Goal: Answer question/provide support

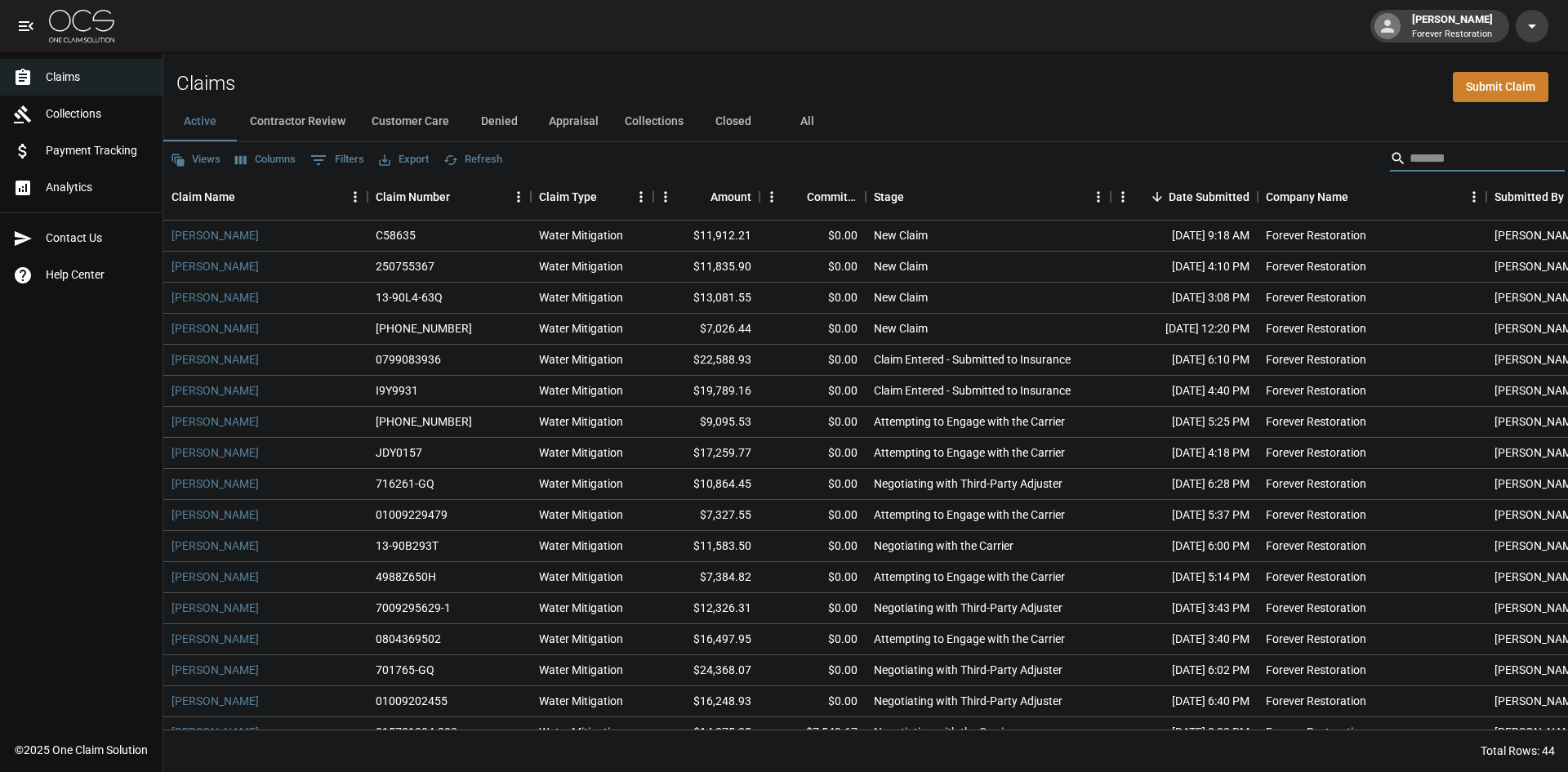
click at [1481, 148] on input "Search" at bounding box center [1474, 158] width 130 height 26
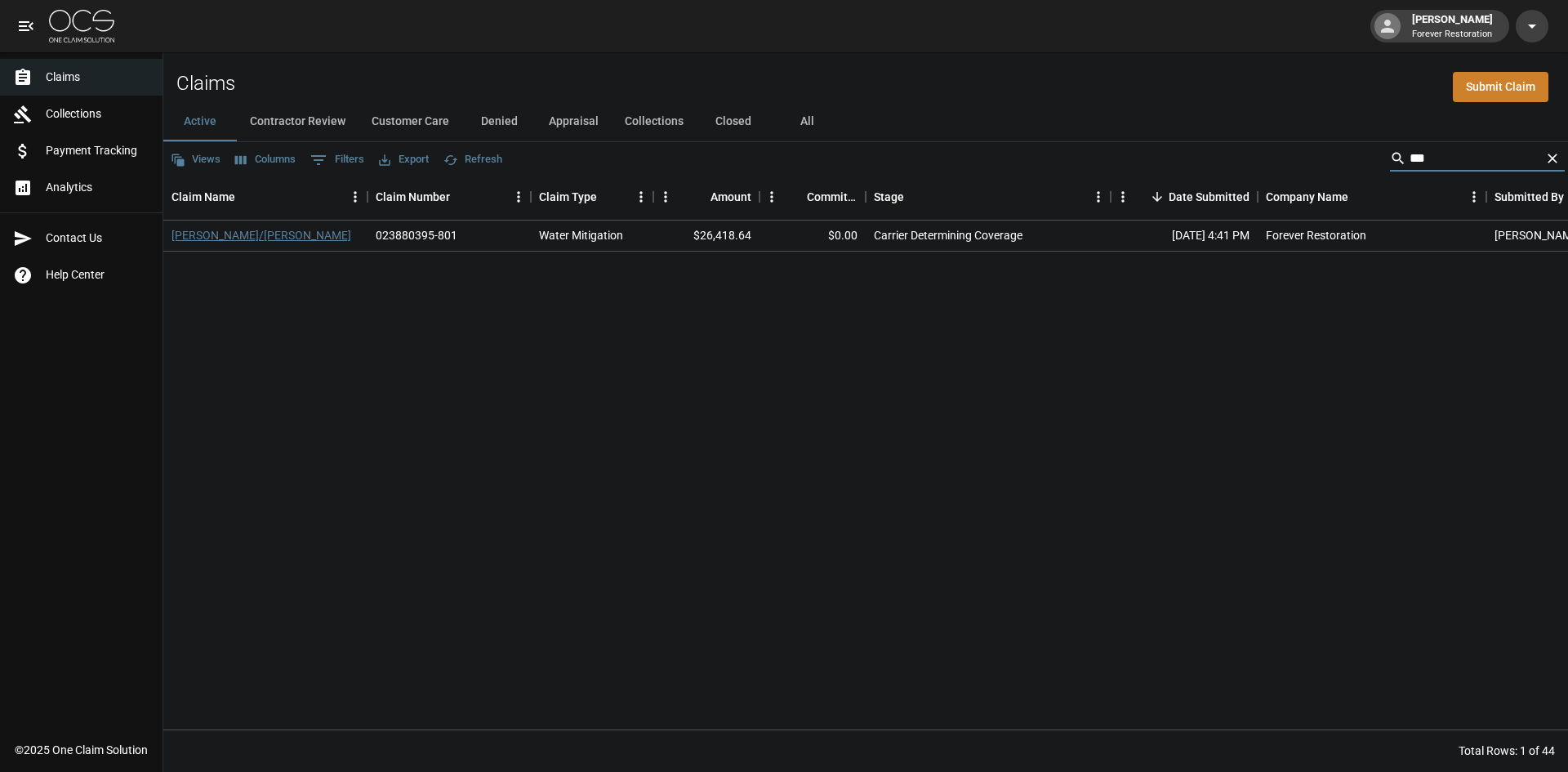
type input "***"
click at [210, 240] on link "[PERSON_NAME]/[PERSON_NAME]" at bounding box center [261, 235] width 179 height 17
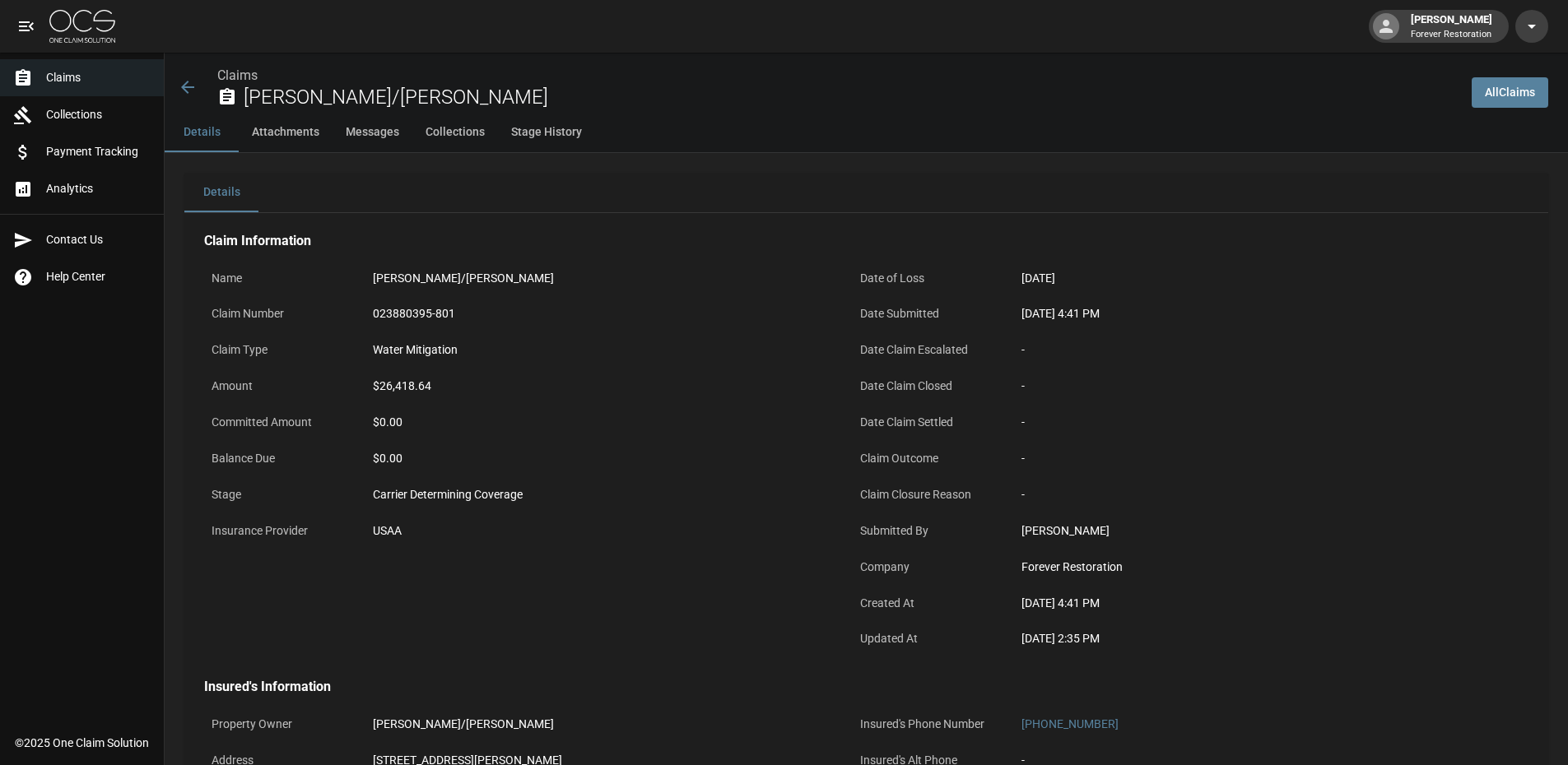
click at [190, 80] on icon at bounding box center [188, 87] width 19 height 19
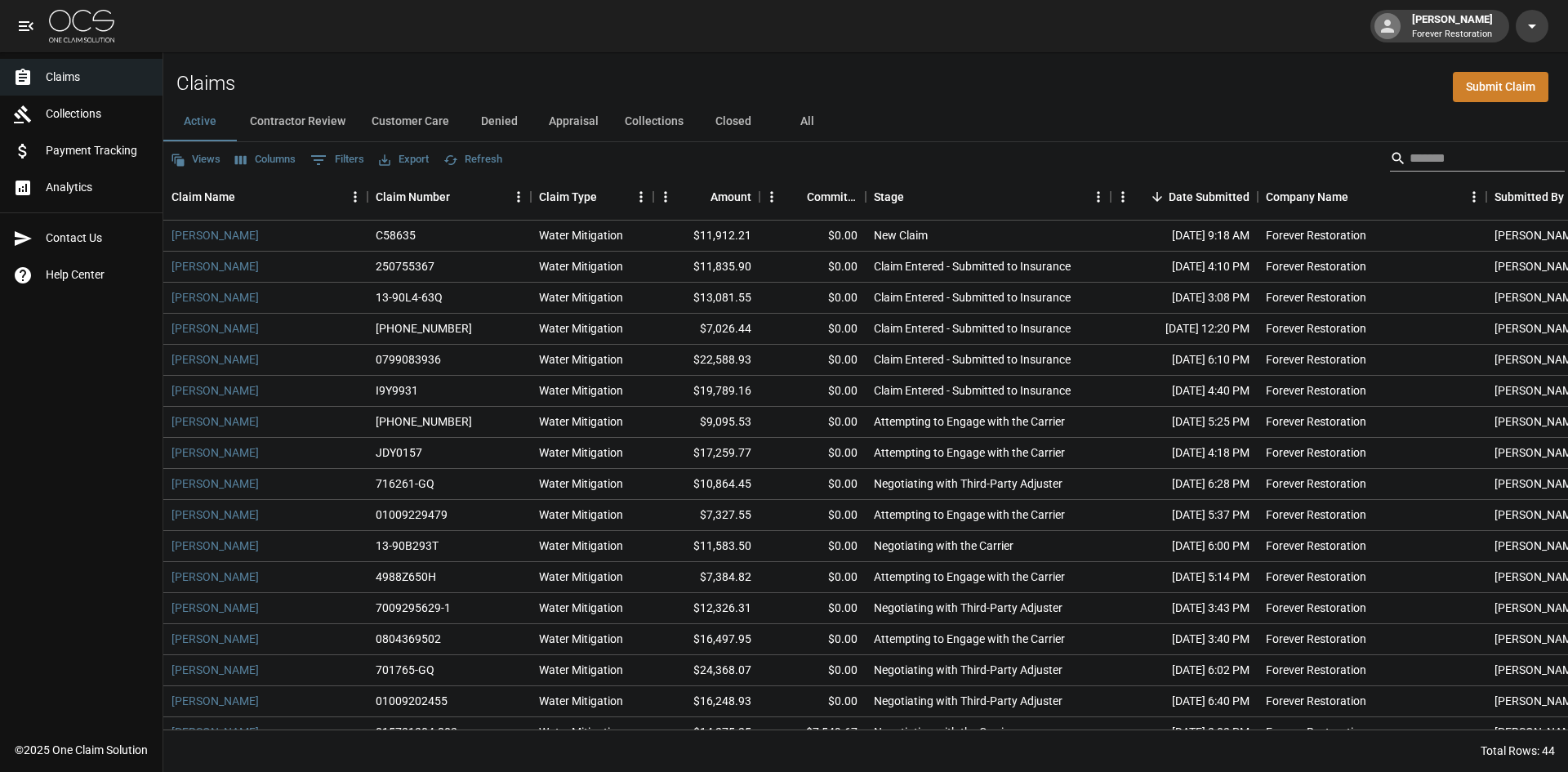
click at [1411, 150] on input "Search" at bounding box center [1474, 158] width 130 height 26
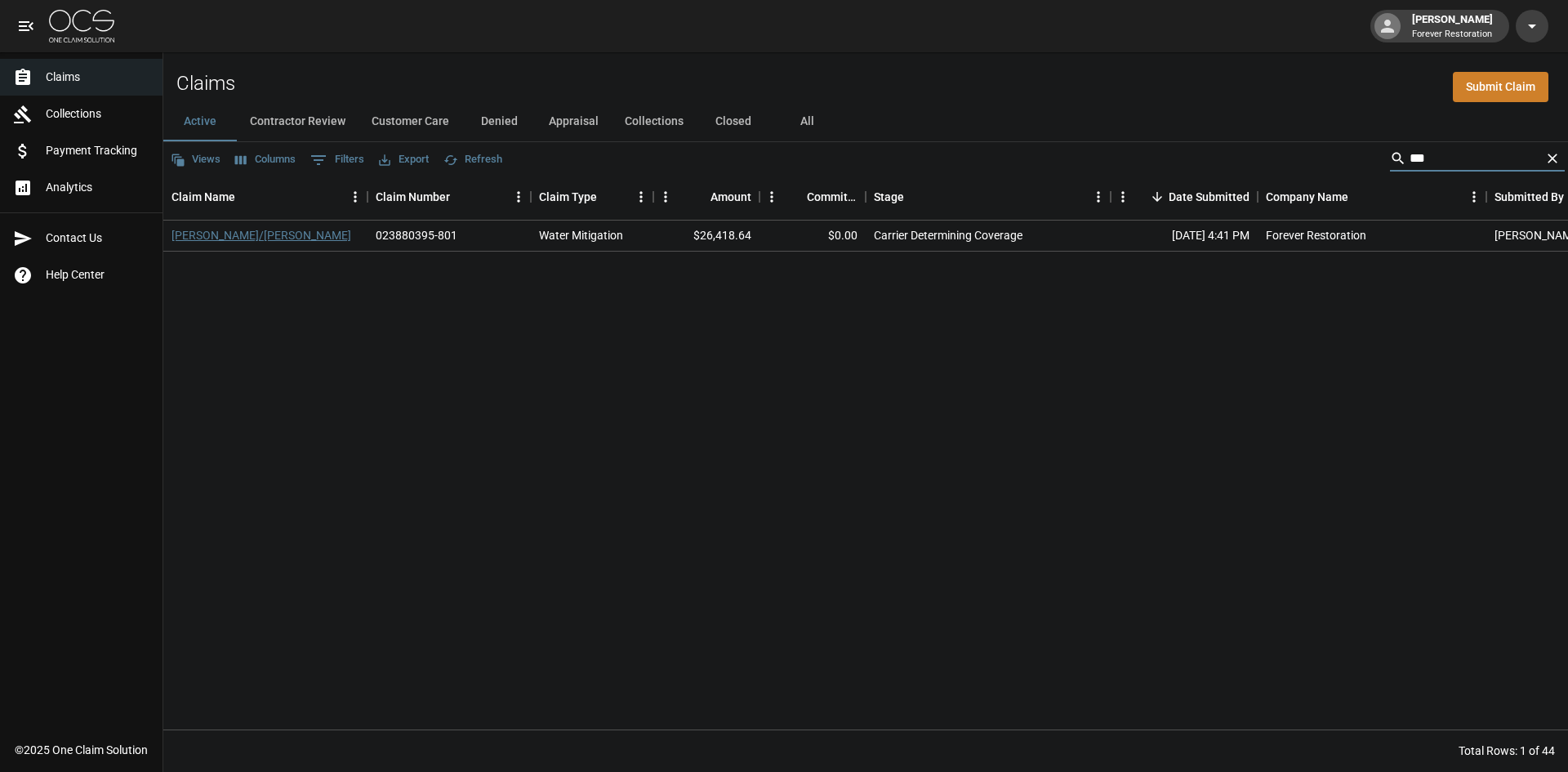
type input "***"
click at [195, 237] on link "[PERSON_NAME]/[PERSON_NAME]" at bounding box center [261, 235] width 179 height 17
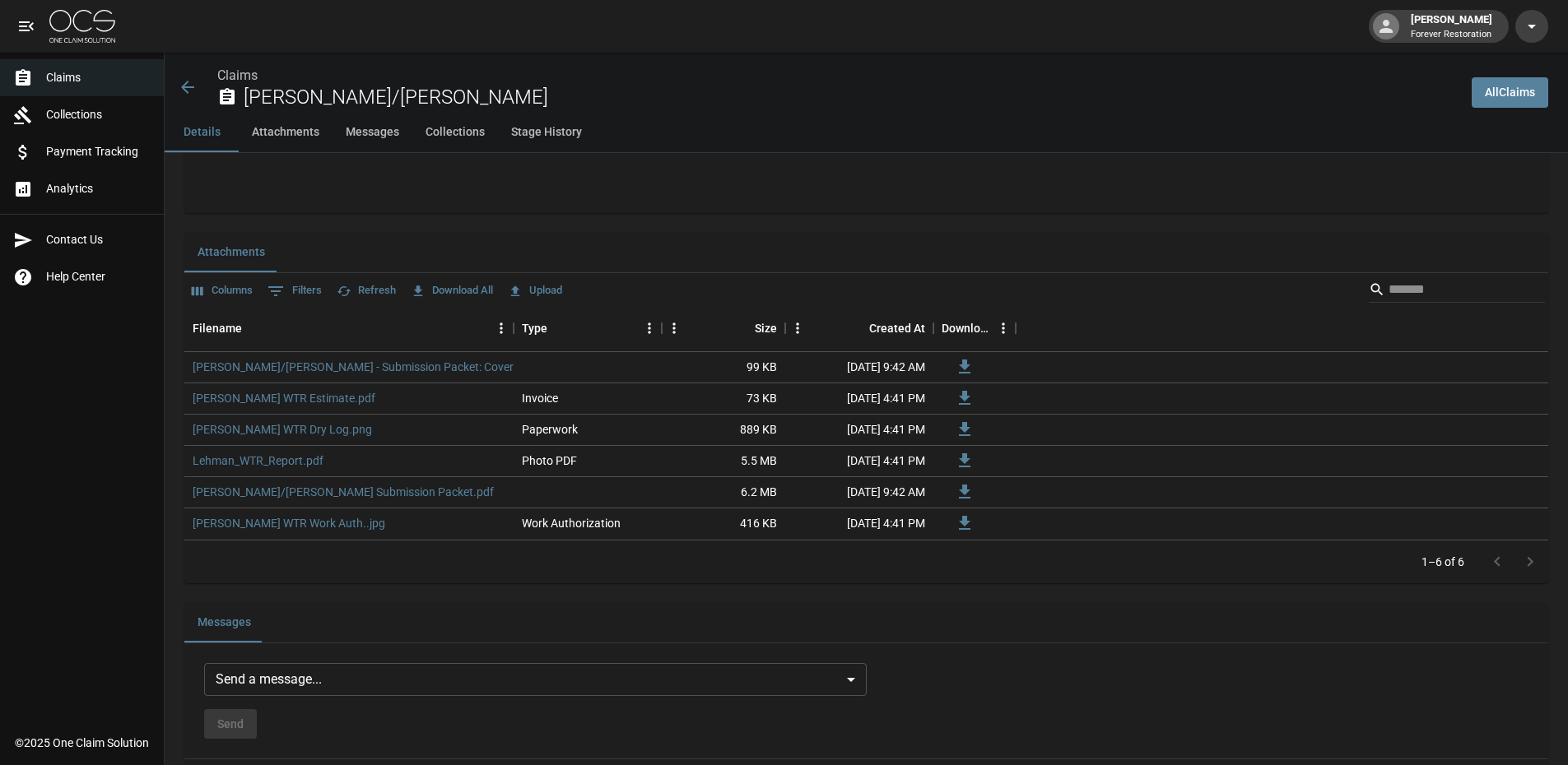
scroll to position [1322, 0]
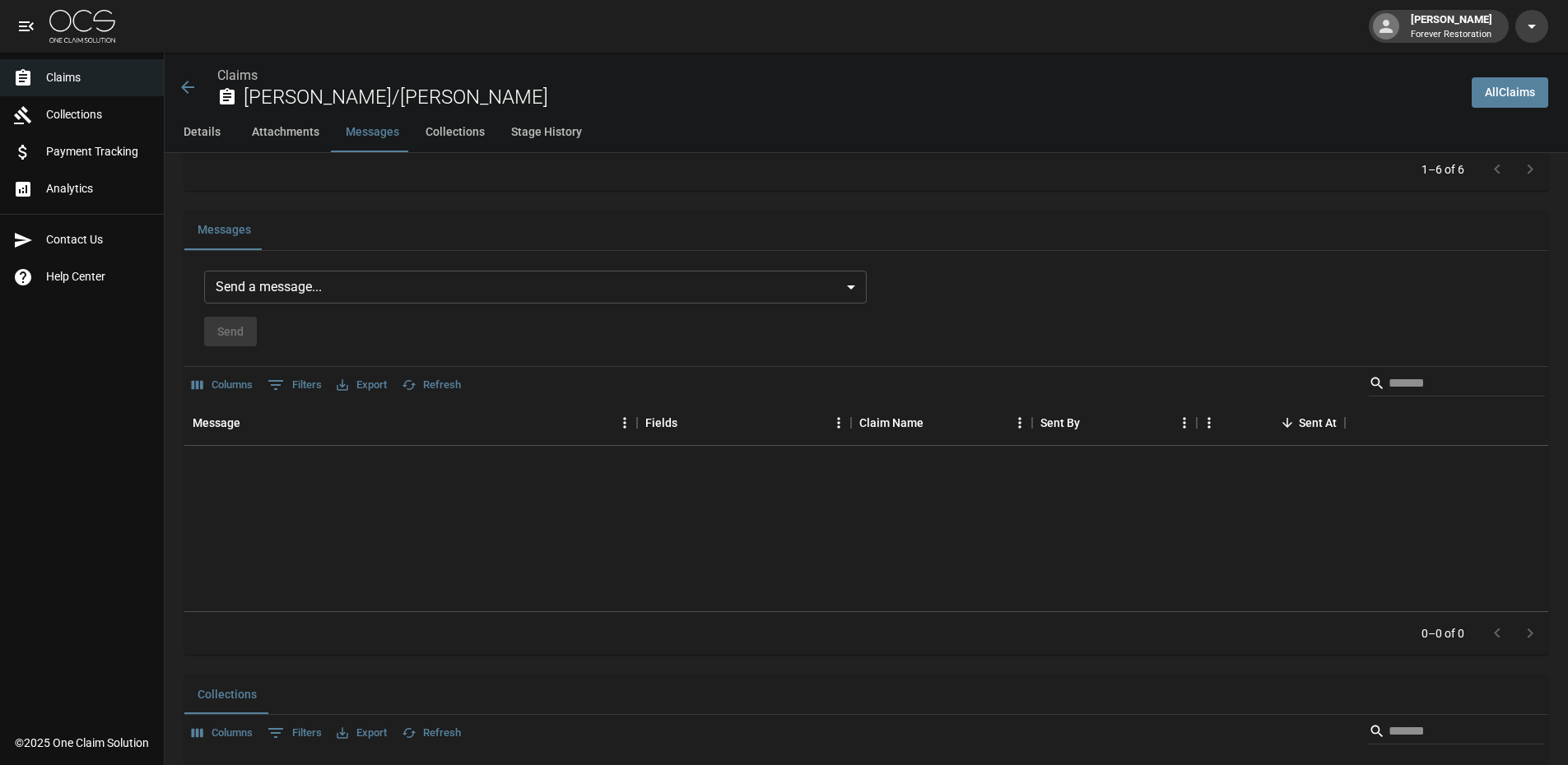
click at [533, 274] on body "[PERSON_NAME] Forever Restoration Claims Collections Payment Tracking Analytics…" at bounding box center [784, 23] width 1568 height 2691
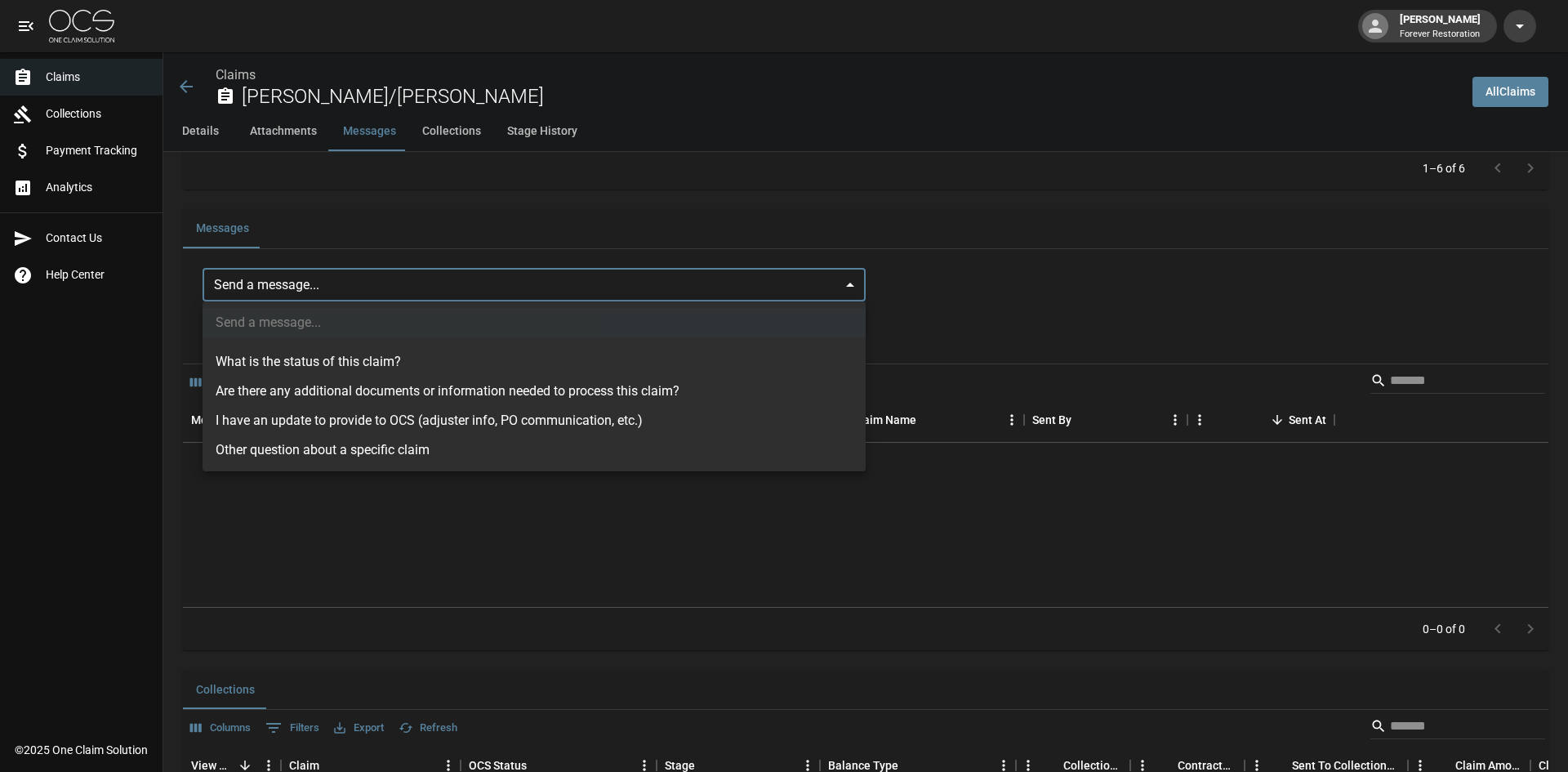
click at [427, 365] on li "What is the status of this claim?" at bounding box center [534, 362] width 663 height 30
type input "**********"
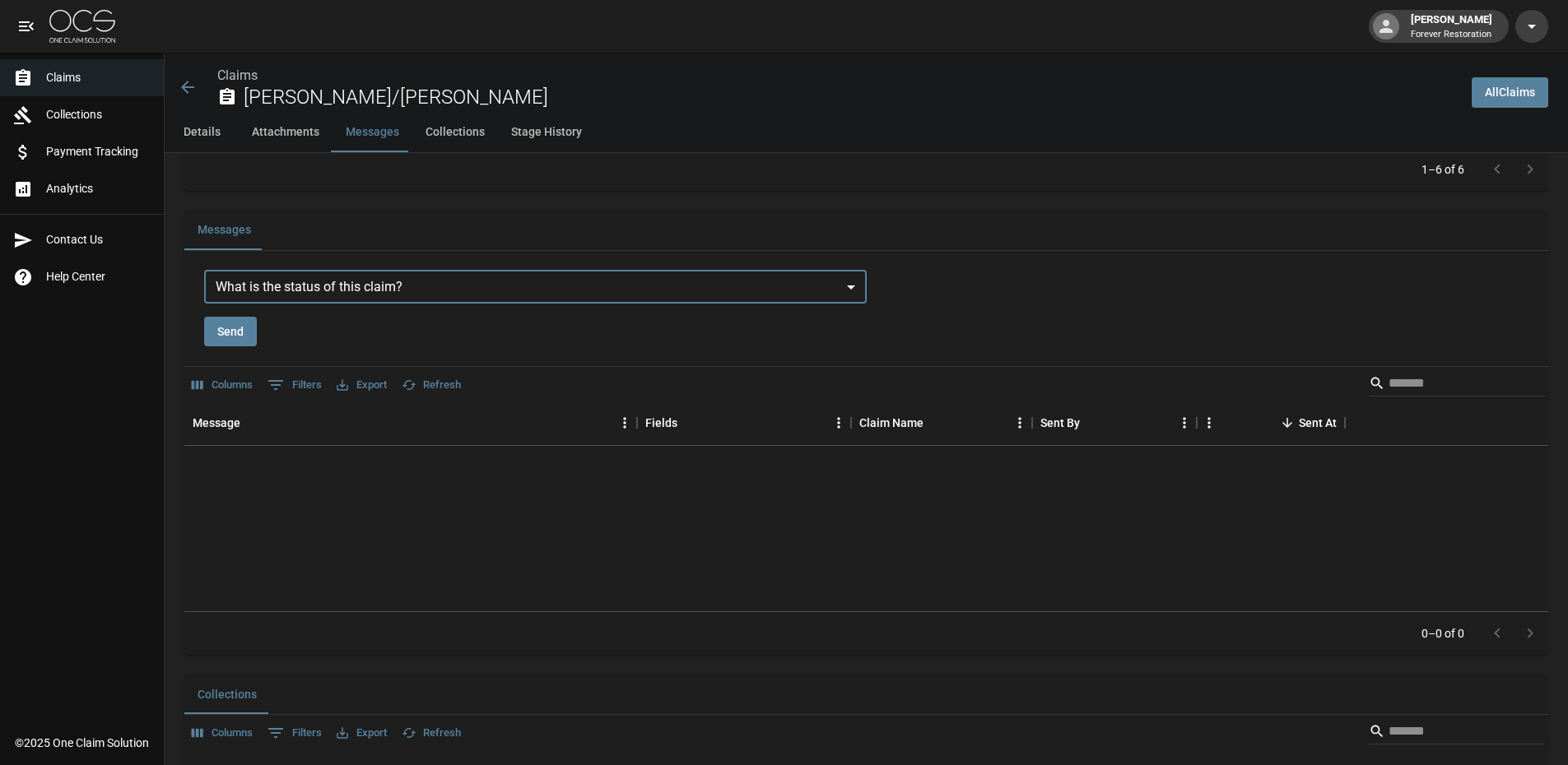
click at [242, 331] on button "Send" at bounding box center [230, 331] width 53 height 31
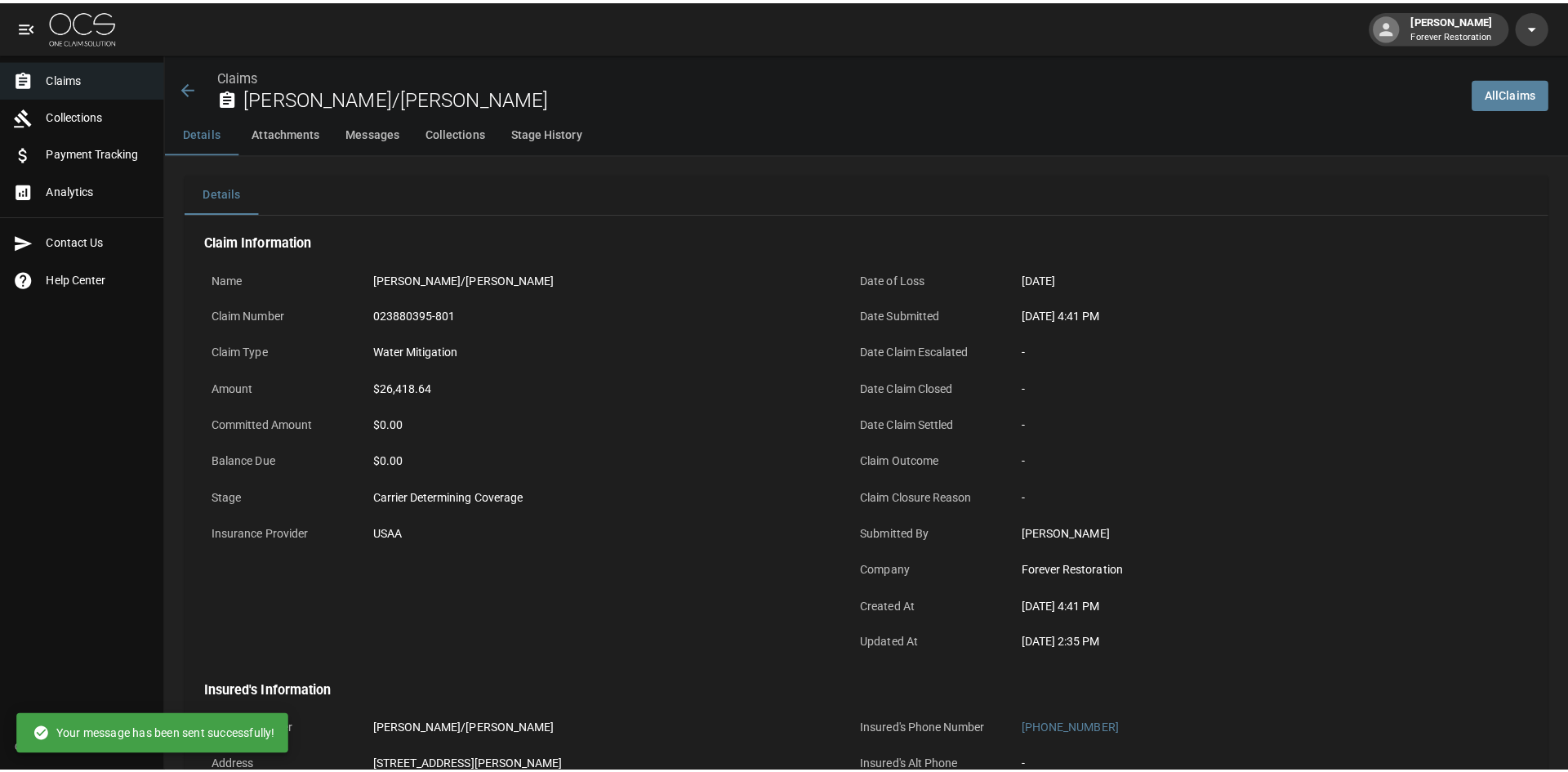
scroll to position [0, 0]
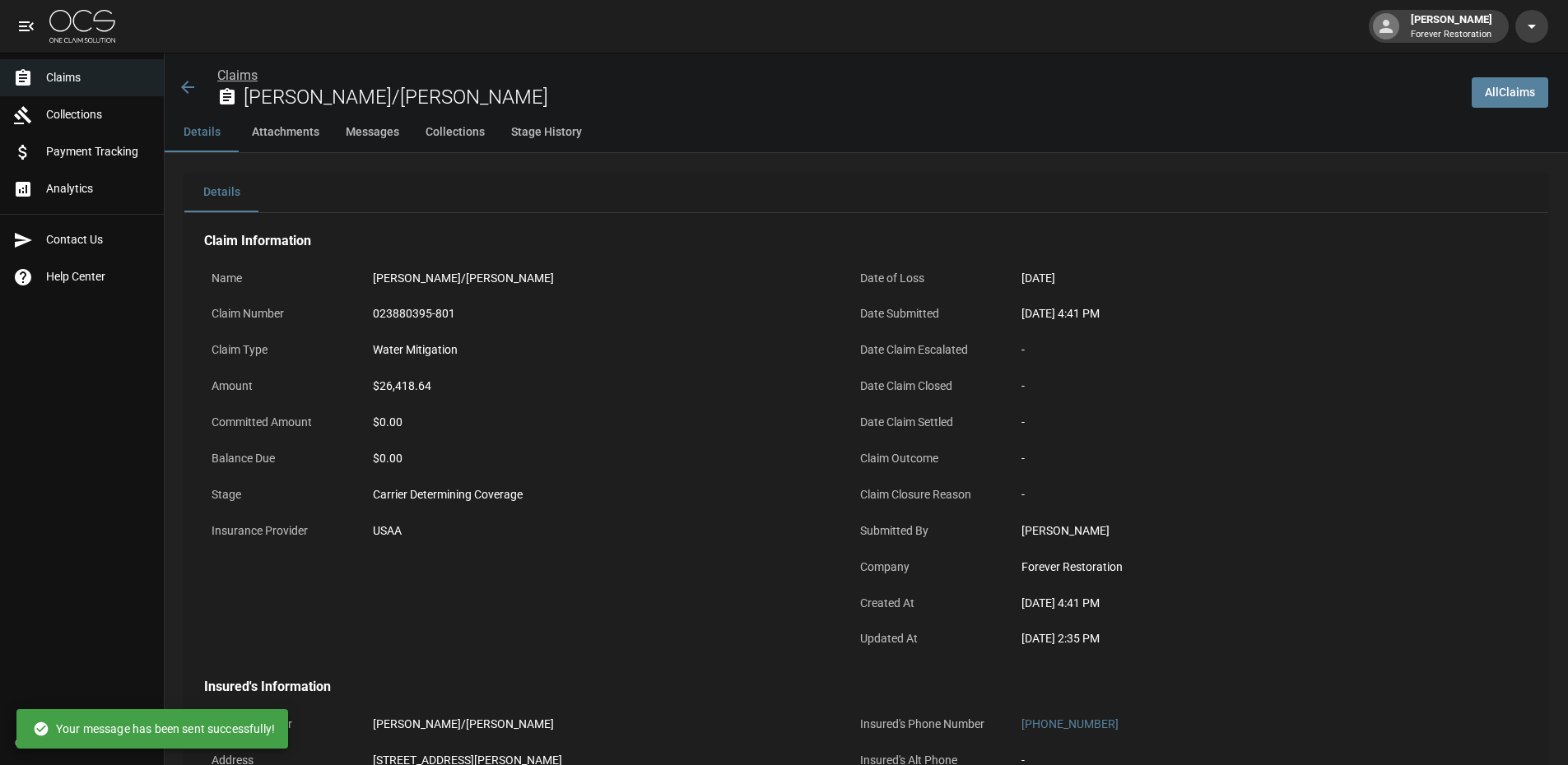
click at [241, 73] on link "Claims" at bounding box center [237, 76] width 41 height 16
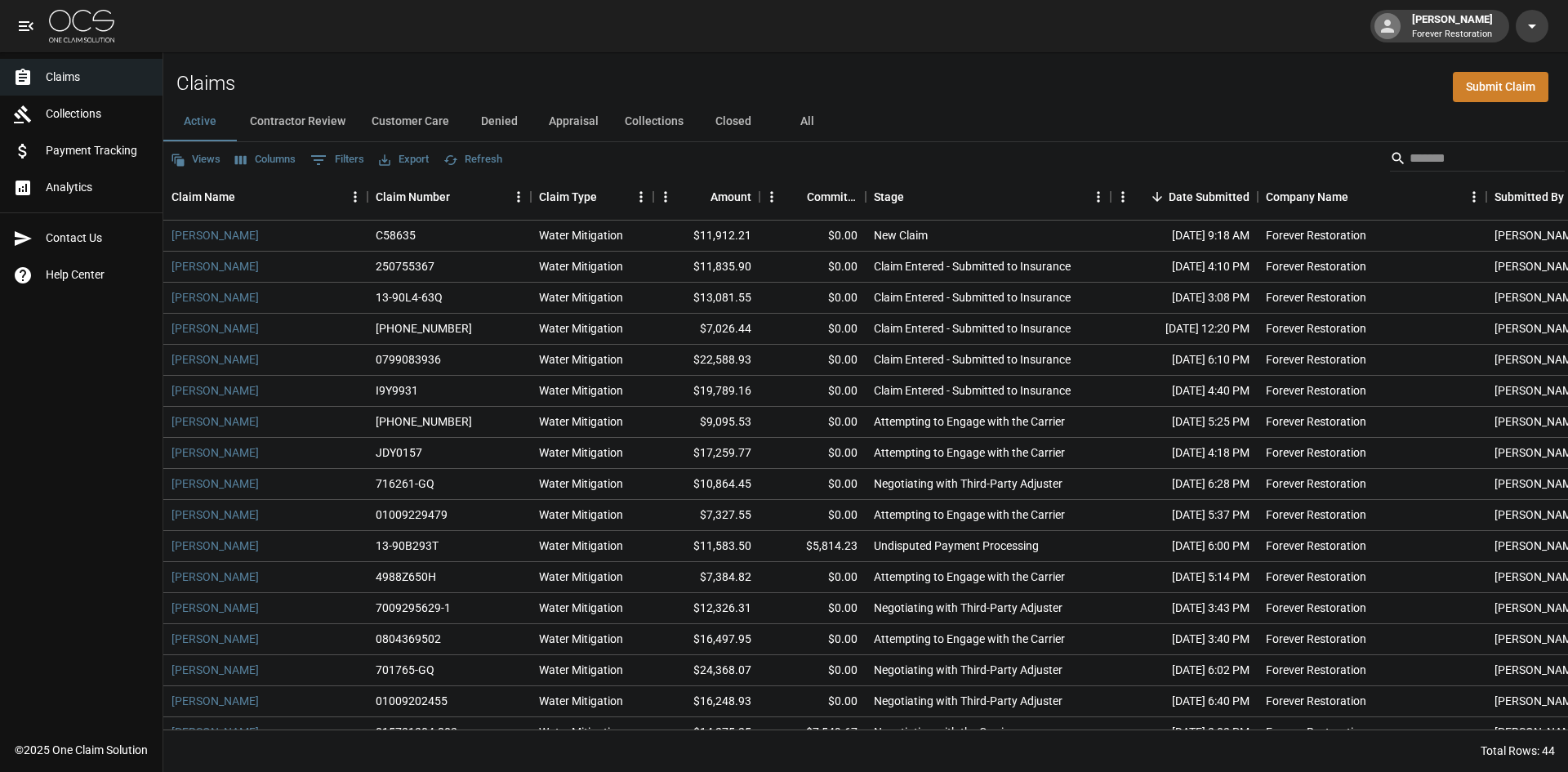
click at [405, 104] on button "Customer Care" at bounding box center [410, 122] width 104 height 39
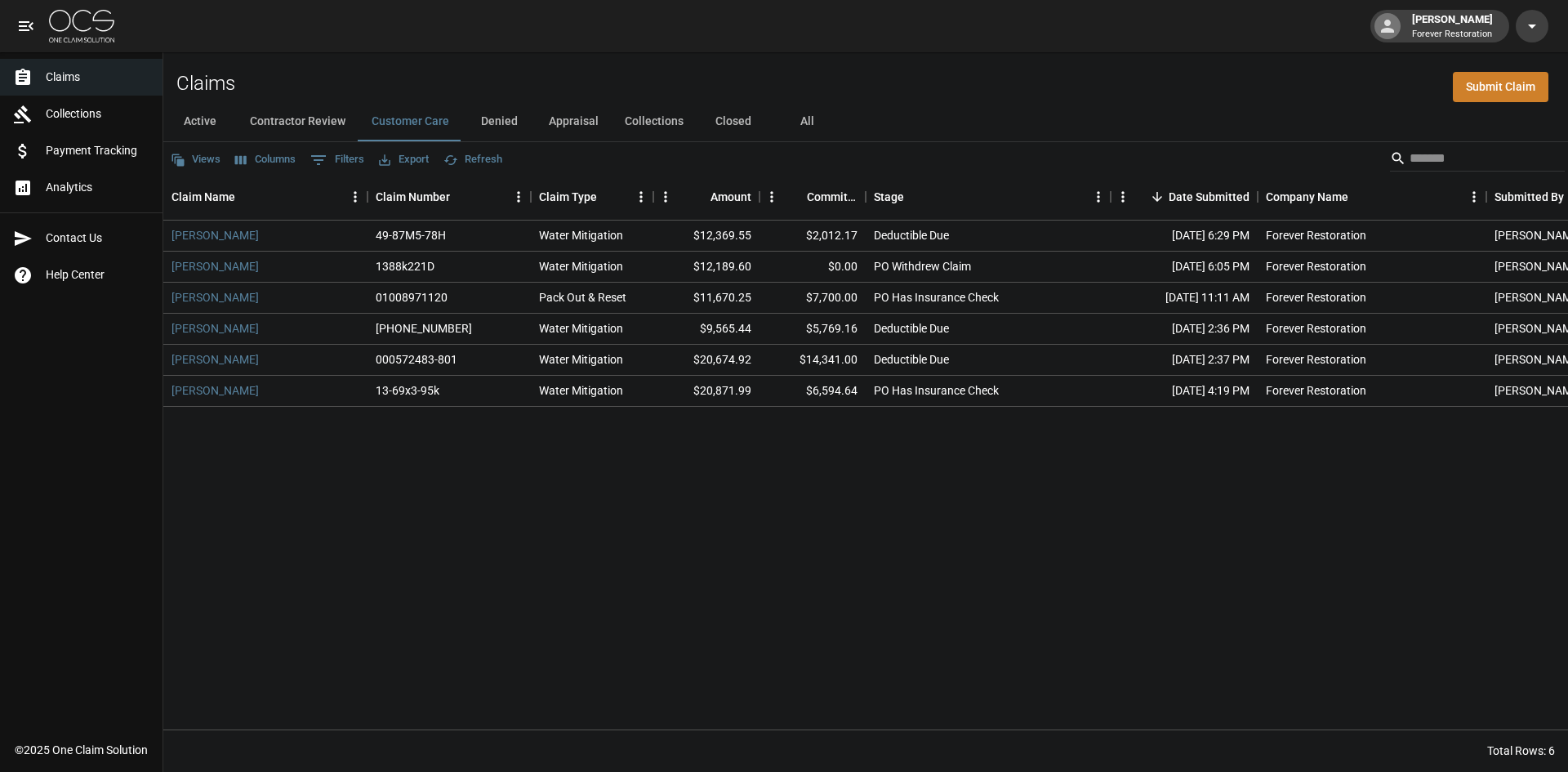
click at [289, 111] on button "Contractor Review" at bounding box center [298, 122] width 122 height 39
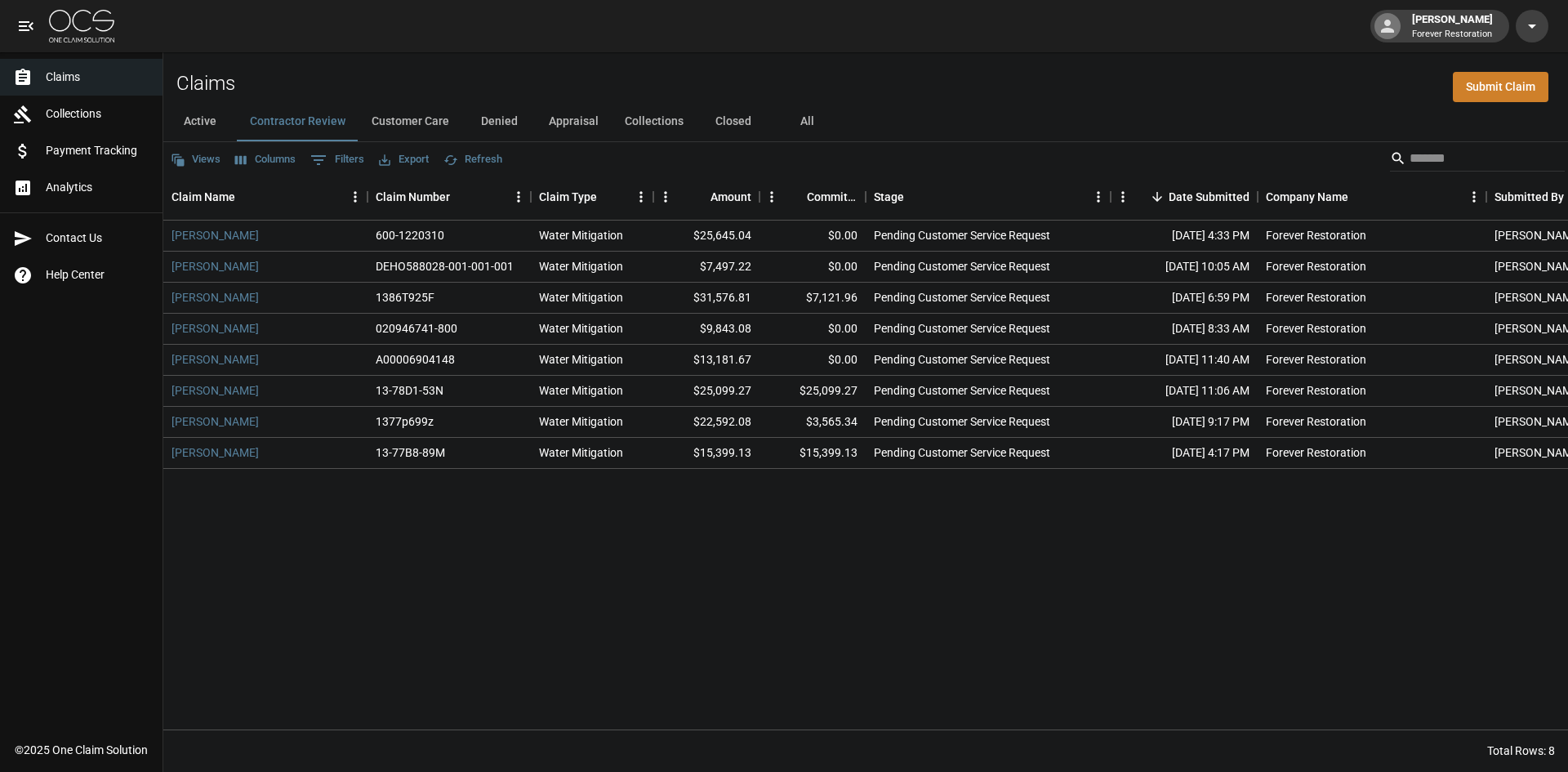
click at [206, 121] on button "Active" at bounding box center [200, 122] width 74 height 39
